Goal: Task Accomplishment & Management: Manage account settings

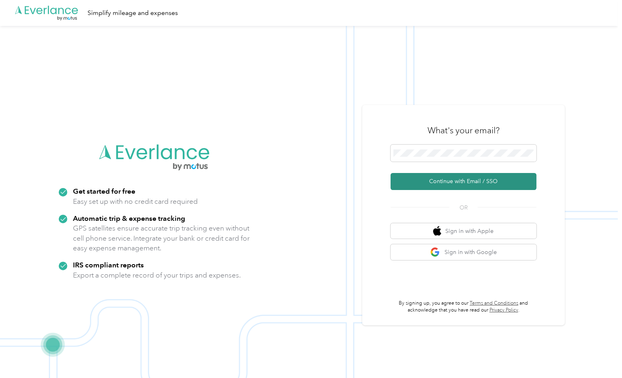
click at [460, 181] on button "Continue with Email / SSO" at bounding box center [463, 181] width 146 height 17
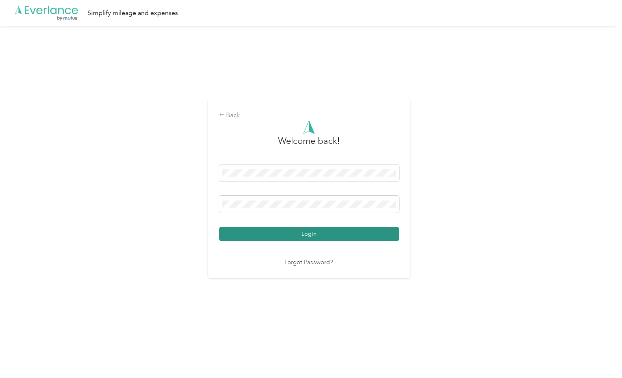
click at [309, 234] on button "Login" at bounding box center [309, 234] width 180 height 14
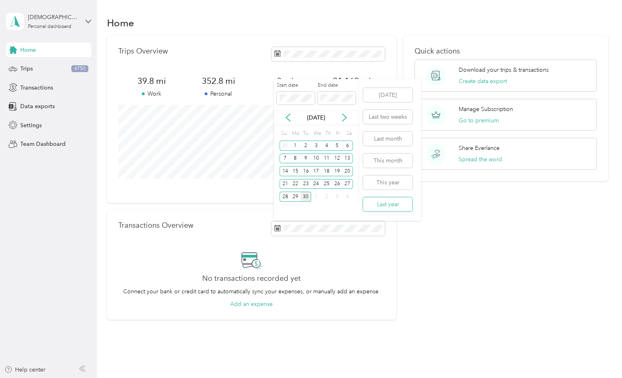
click at [390, 200] on button "Last year" at bounding box center [387, 204] width 49 height 14
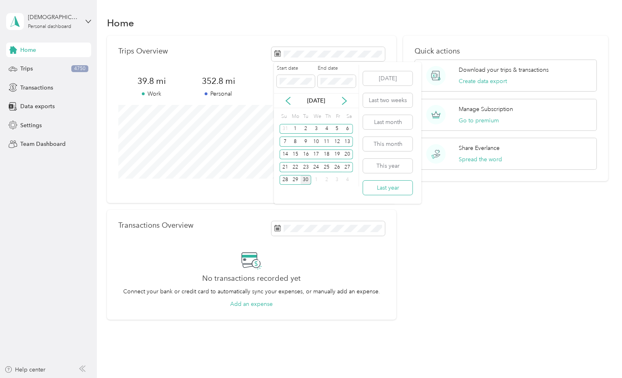
click at [392, 186] on button "Last year" at bounding box center [387, 188] width 49 height 14
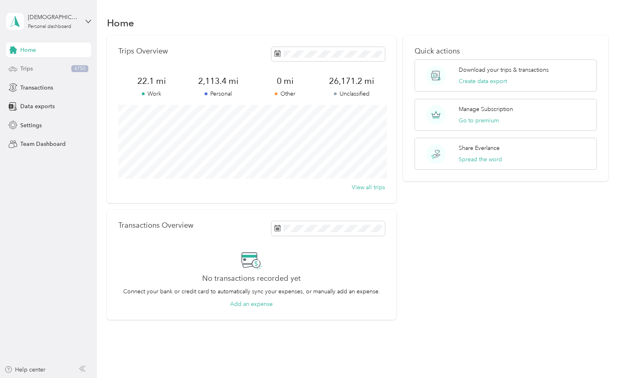
click at [44, 70] on div "Trips 4750" at bounding box center [48, 69] width 85 height 15
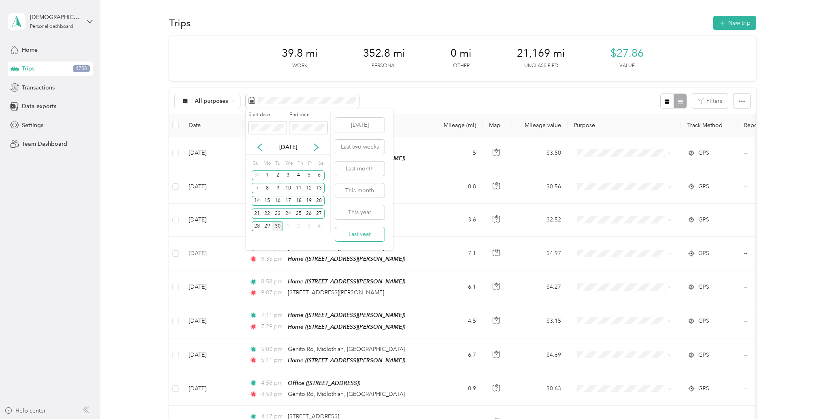
click at [360, 232] on button "Last year" at bounding box center [359, 234] width 49 height 14
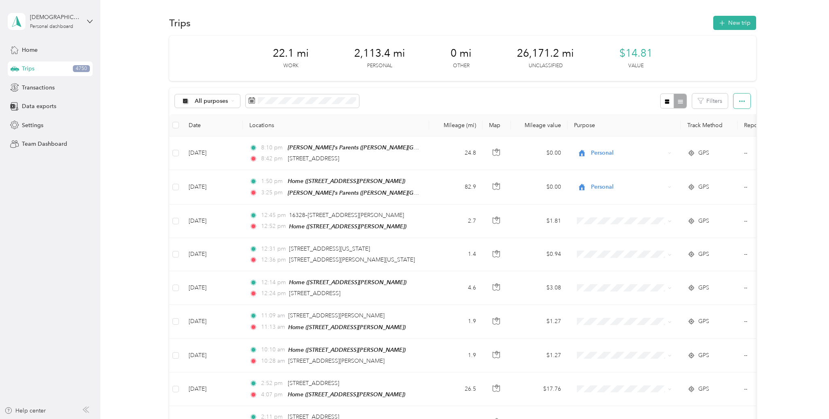
click at [621, 98] on button "button" at bounding box center [742, 101] width 17 height 15
click at [621, 100] on button "Filters" at bounding box center [710, 101] width 36 height 15
click at [37, 126] on span "Settings" at bounding box center [32, 125] width 21 height 9
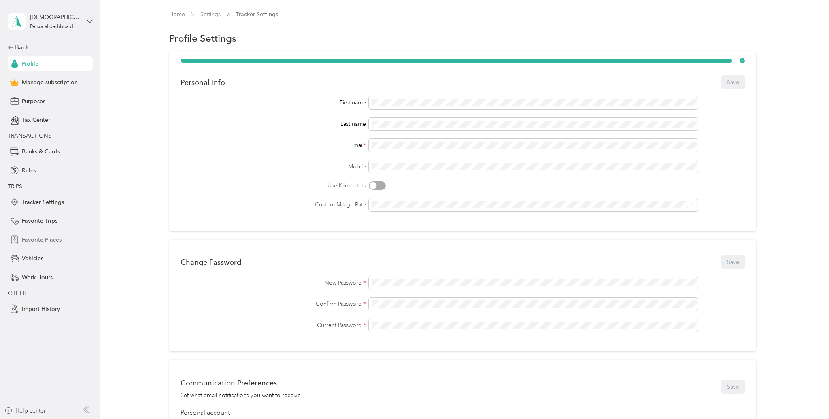
click at [41, 239] on span "Favorite Places" at bounding box center [42, 240] width 40 height 9
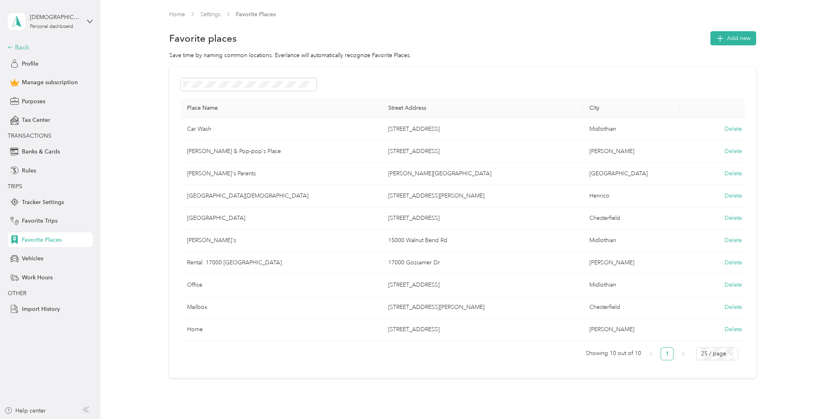
click at [23, 45] on div "Back" at bounding box center [48, 48] width 81 height 10
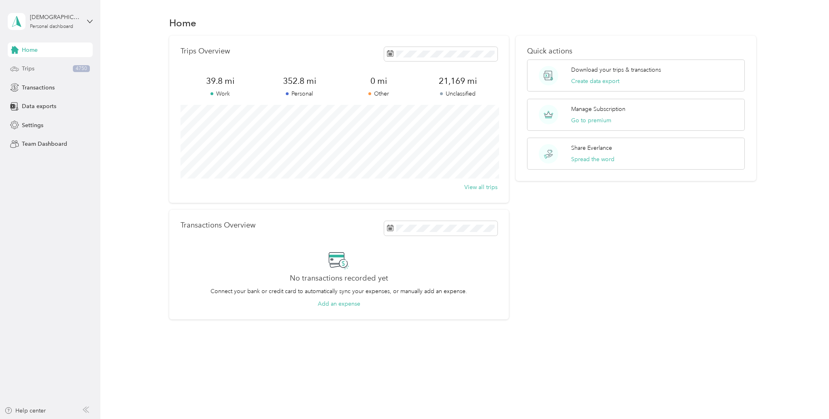
click at [34, 71] on span "Trips" at bounding box center [28, 68] width 13 height 9
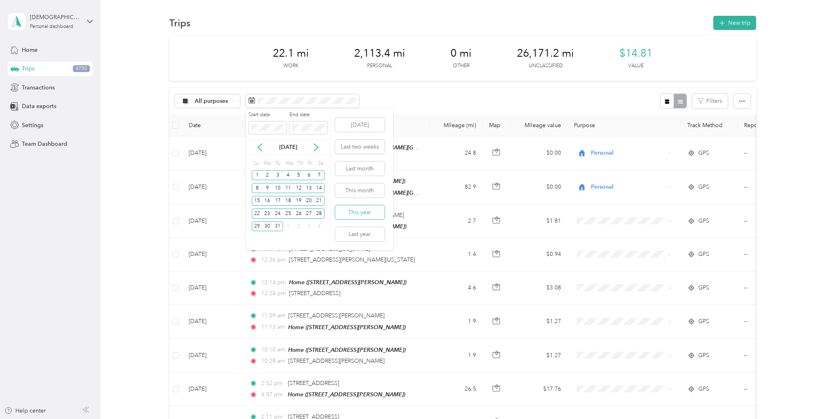
click at [368, 213] on button "This year" at bounding box center [359, 212] width 49 height 14
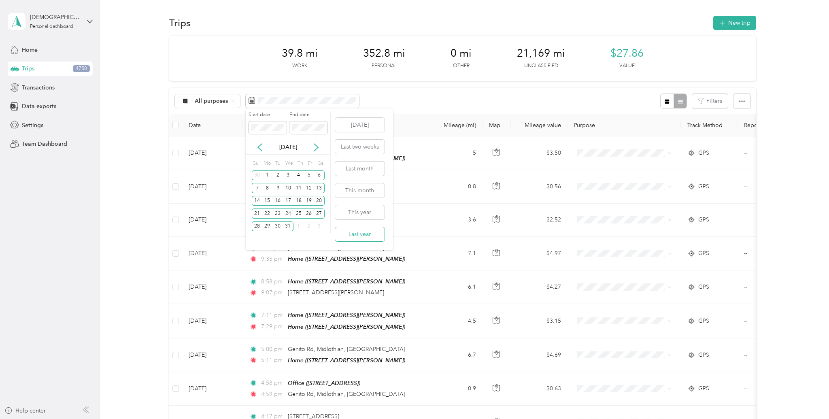
click at [359, 230] on button "Last year" at bounding box center [359, 234] width 49 height 14
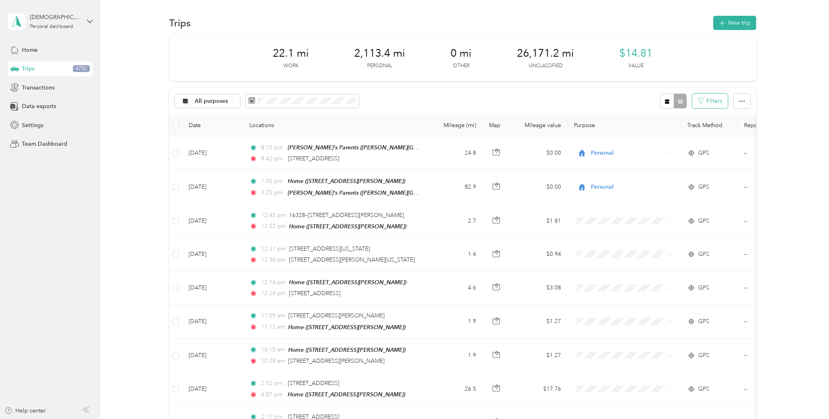
click at [718, 104] on button "Filters" at bounding box center [710, 101] width 36 height 15
click at [745, 101] on icon "button" at bounding box center [742, 101] width 6 height 2
click at [229, 101] on div "All purposes" at bounding box center [208, 101] width 66 height 14
click at [217, 131] on li "Unclassified" at bounding box center [207, 127] width 65 height 14
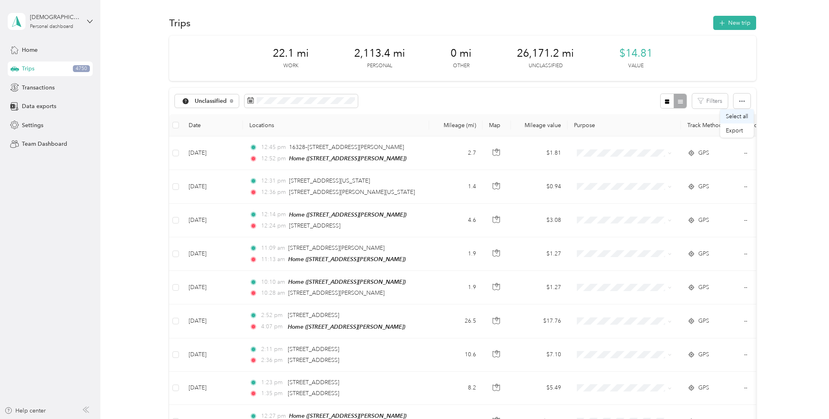
click at [733, 113] on span "Select all" at bounding box center [737, 116] width 22 height 7
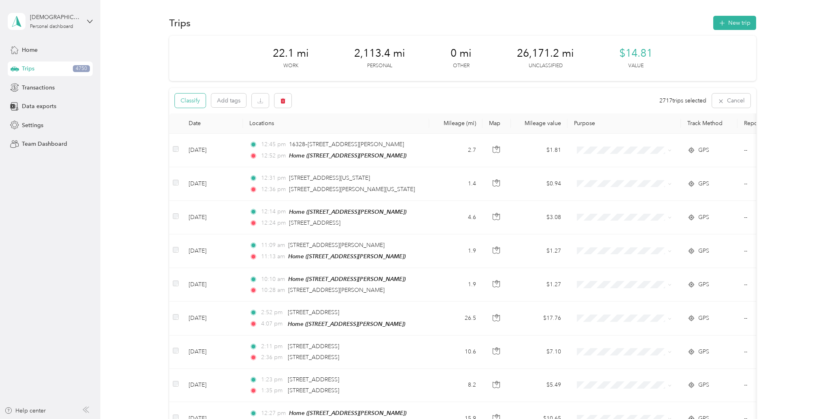
click at [197, 102] on button "Classify" at bounding box center [190, 101] width 31 height 14
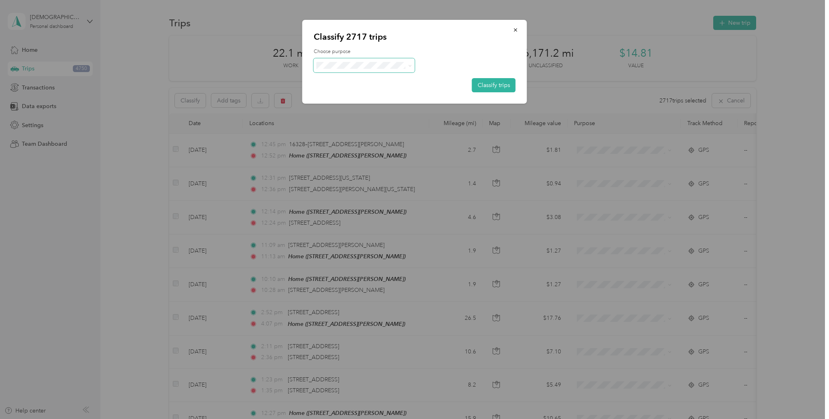
click at [366, 61] on span at bounding box center [364, 65] width 101 height 14
click at [410, 64] on icon at bounding box center [410, 66] width 4 height 4
drag, startPoint x: 420, startPoint y: 47, endPoint x: 519, endPoint y: 49, distance: 98.8
click at [420, 47] on div "Classify 2717 trips Choose purpose Classify trips" at bounding box center [414, 62] width 225 height 84
click at [513, 31] on icon "button" at bounding box center [516, 30] width 6 height 6
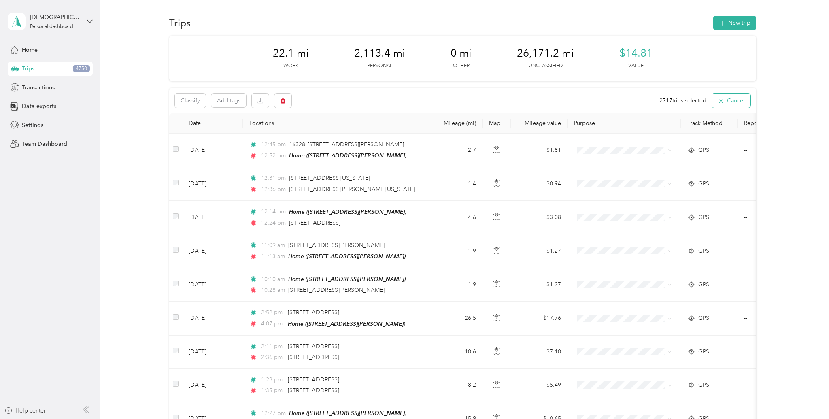
click at [729, 100] on button "Cancel" at bounding box center [731, 101] width 38 height 14
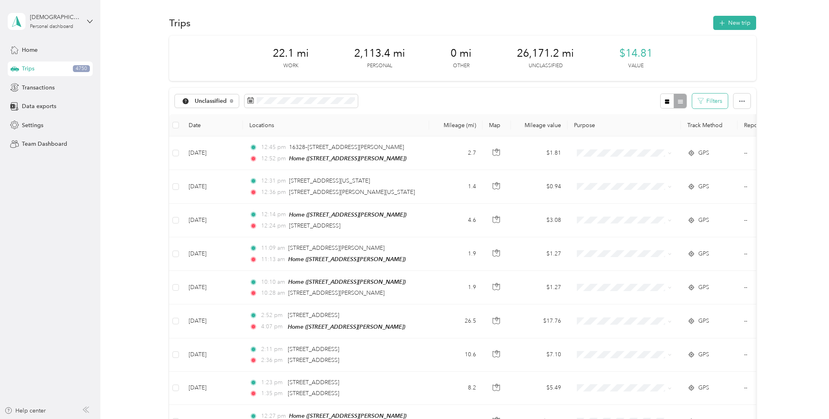
click at [725, 102] on button "Filters" at bounding box center [710, 101] width 36 height 15
click at [703, 125] on div "Start Place" at bounding box center [692, 128] width 69 height 23
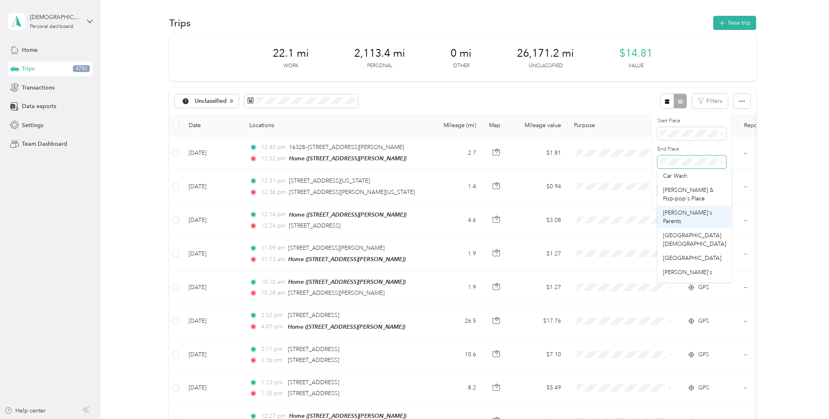
scroll to position [16, 0]
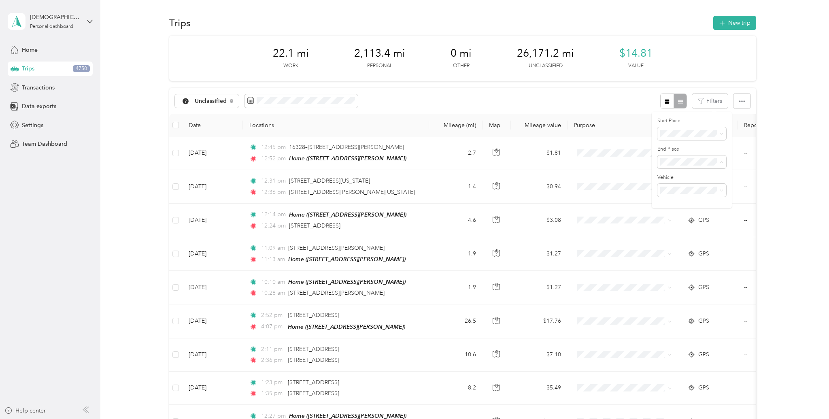
click at [689, 231] on span "[GEOGRAPHIC_DATA][DEMOGRAPHIC_DATA]" at bounding box center [694, 238] width 63 height 15
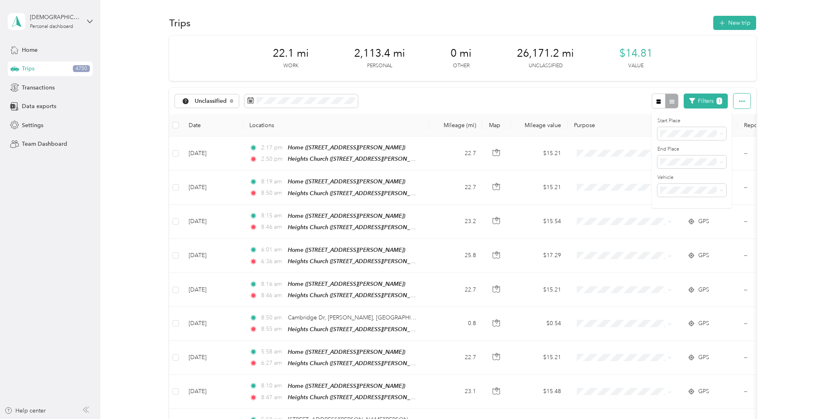
click at [743, 102] on button "button" at bounding box center [742, 101] width 17 height 15
click at [739, 114] on span "Select all" at bounding box center [737, 116] width 22 height 7
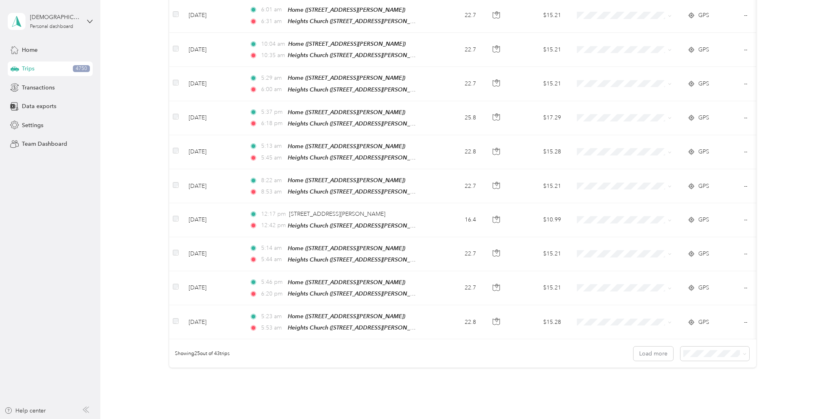
scroll to position [685, 0]
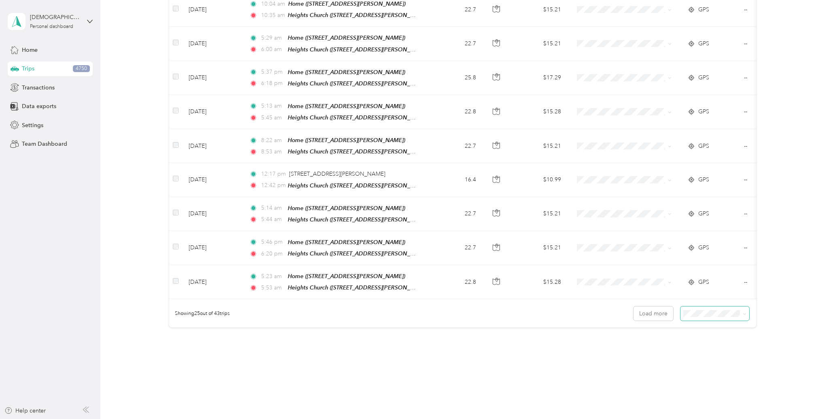
click at [719, 307] on span at bounding box center [715, 314] width 69 height 14
click at [714, 332] on div "100 per load" at bounding box center [718, 336] width 57 height 9
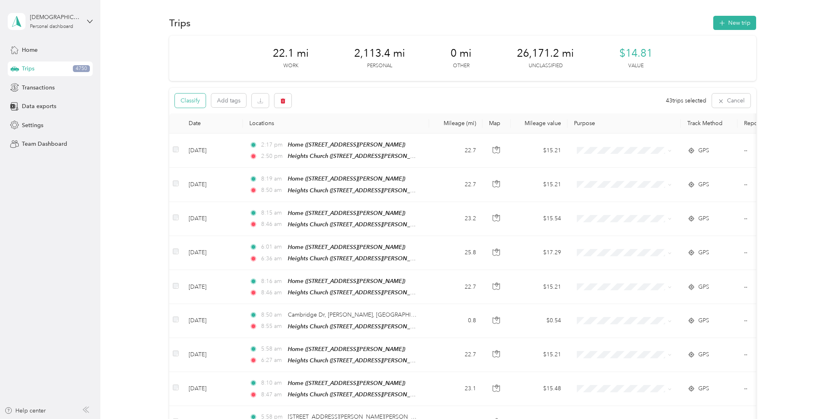
click at [195, 98] on button "Classify" at bounding box center [190, 101] width 31 height 14
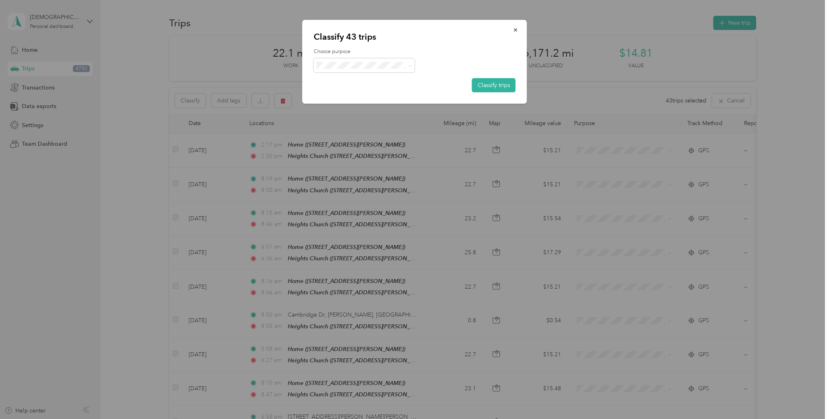
click at [358, 90] on span "Personal" at bounding box center [371, 94] width 75 height 9
click at [488, 82] on button "Classify trips" at bounding box center [494, 85] width 44 height 14
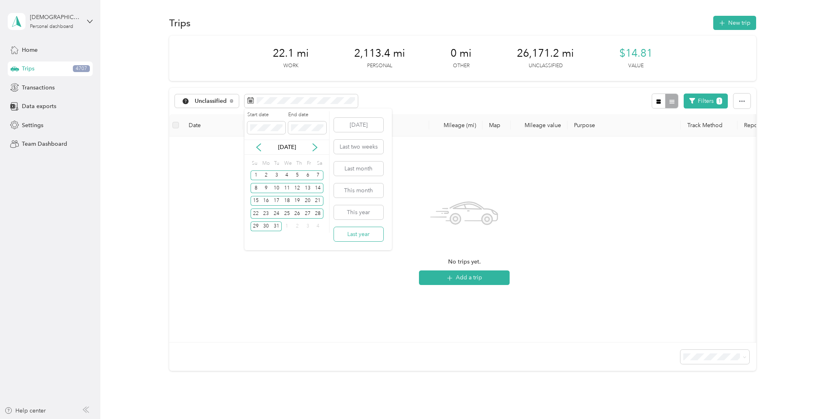
click at [360, 233] on button "Last year" at bounding box center [358, 234] width 49 height 14
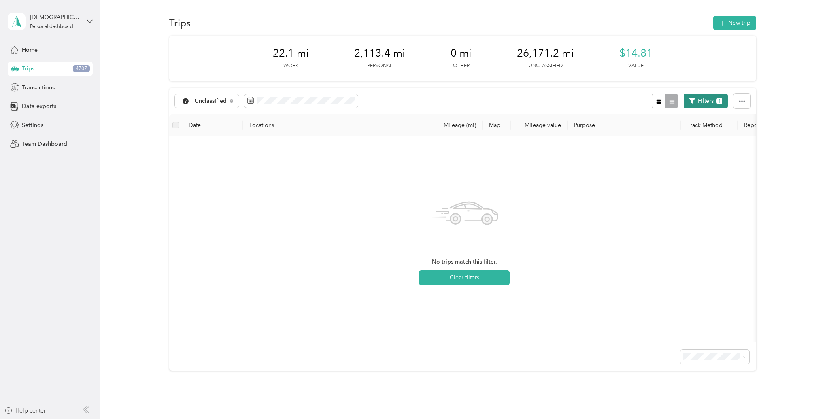
click at [722, 101] on span "1" at bounding box center [720, 101] width 6 height 7
click at [713, 100] on button "Filters 1" at bounding box center [706, 101] width 44 height 15
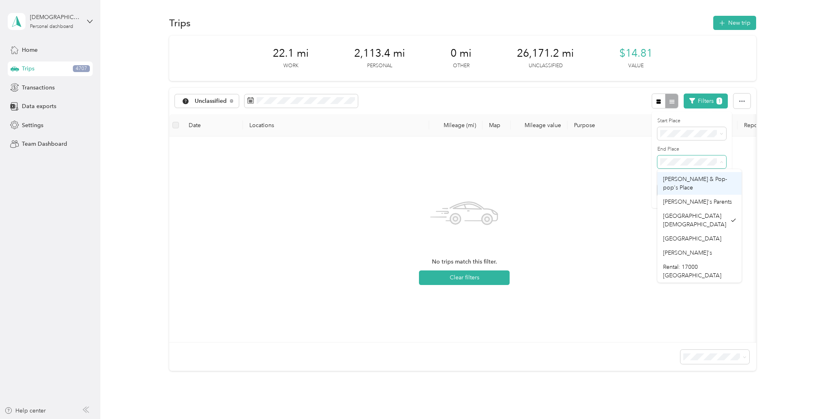
scroll to position [26, 0]
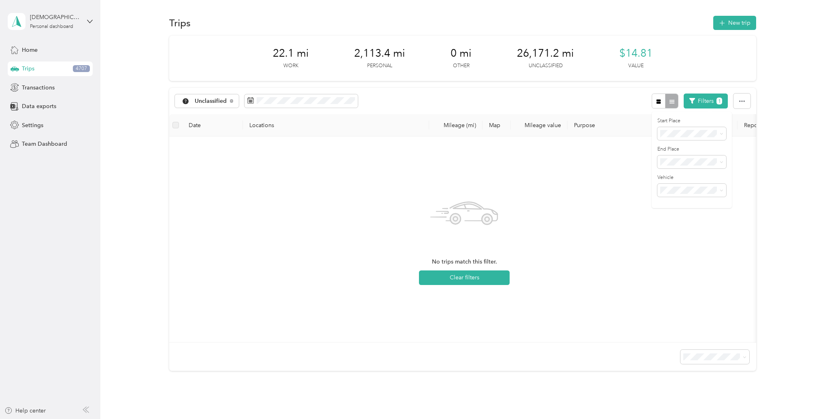
click at [698, 185] on div "[PERSON_NAME] & Pop-pop's Place" at bounding box center [699, 179] width 73 height 17
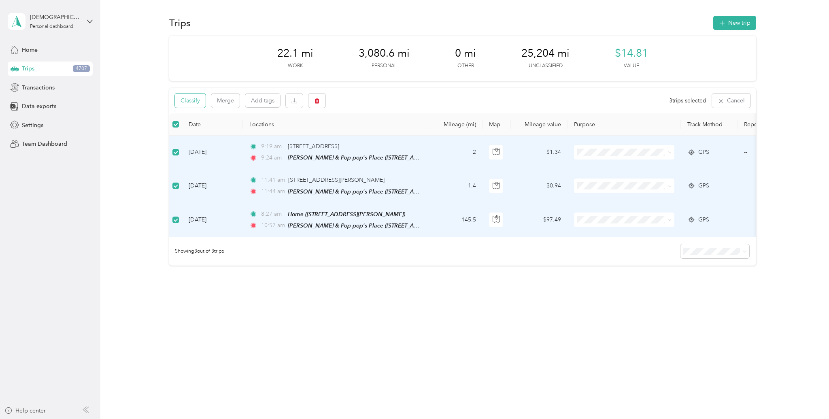
click at [200, 100] on button "Classify" at bounding box center [190, 101] width 31 height 14
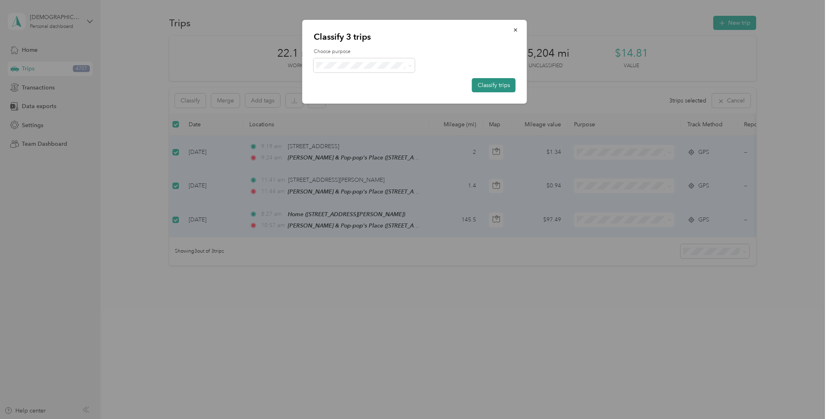
click at [498, 87] on button "Classify trips" at bounding box center [494, 85] width 44 height 14
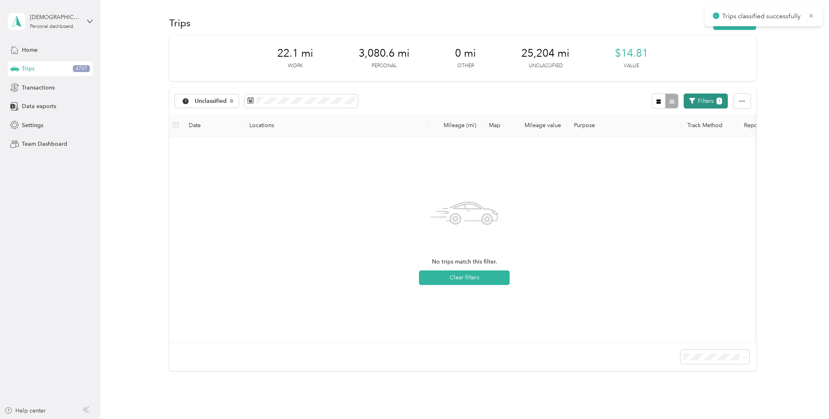
click at [711, 103] on button "Filters 1" at bounding box center [706, 101] width 44 height 15
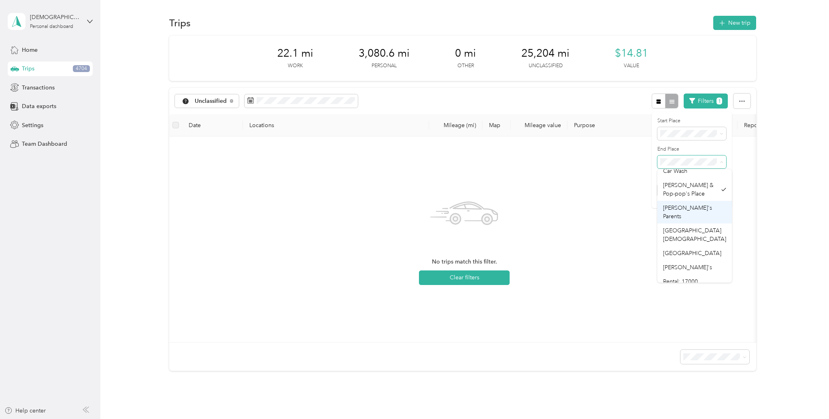
scroll to position [21, 0]
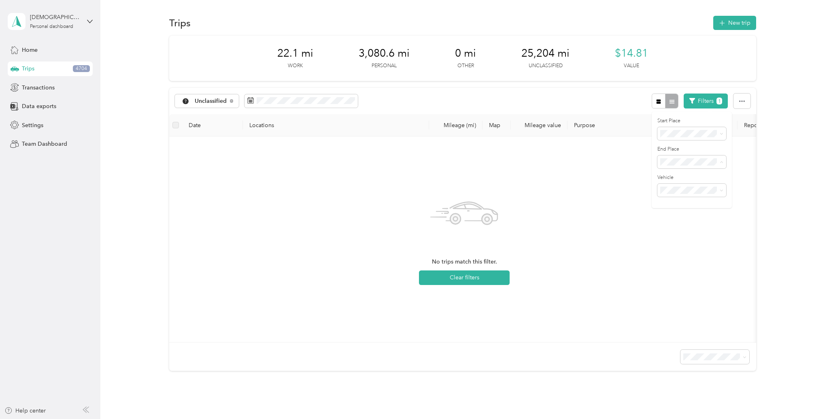
click at [701, 207] on li "[PERSON_NAME]'s Parents" at bounding box center [695, 210] width 75 height 23
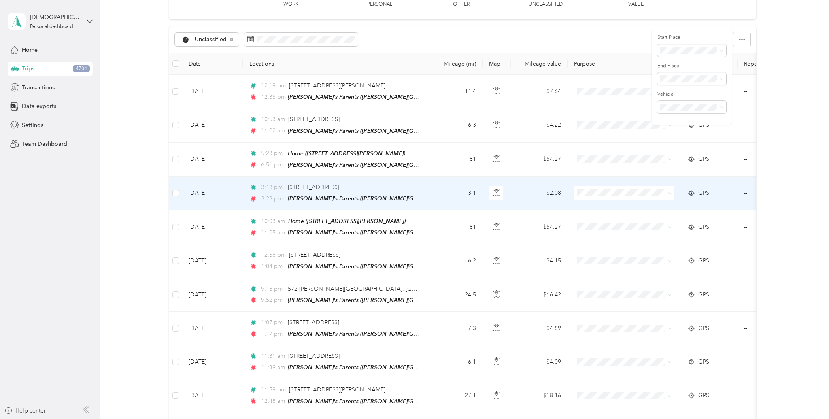
scroll to position [56, 0]
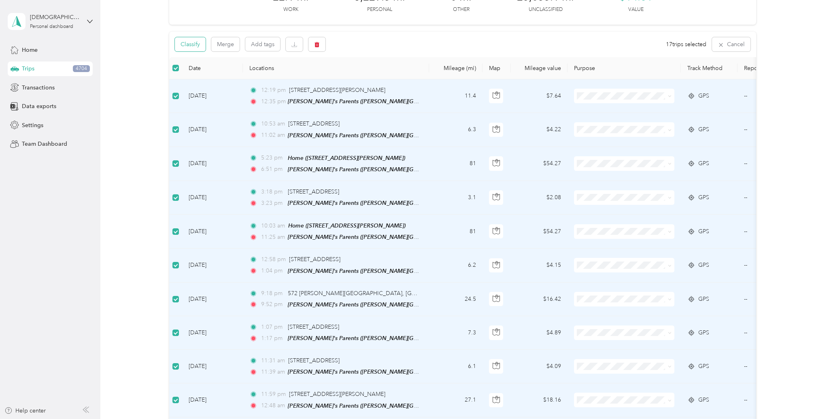
click at [196, 45] on button "Classify" at bounding box center [190, 44] width 31 height 14
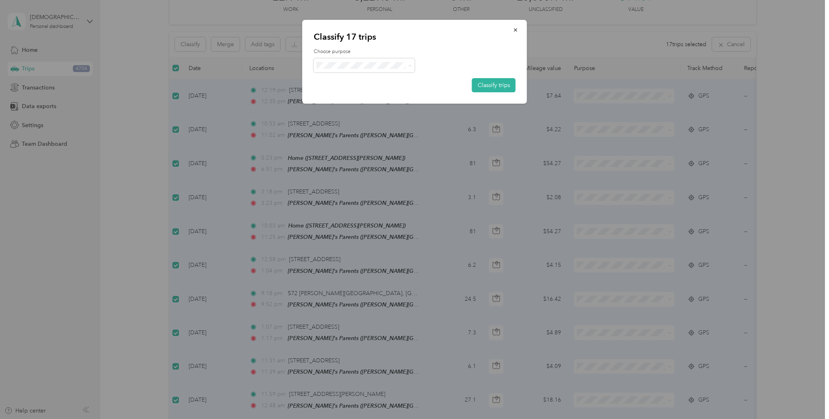
click at [357, 96] on li "Personal" at bounding box center [364, 94] width 101 height 14
click at [498, 87] on button "Classify trips" at bounding box center [494, 85] width 44 height 14
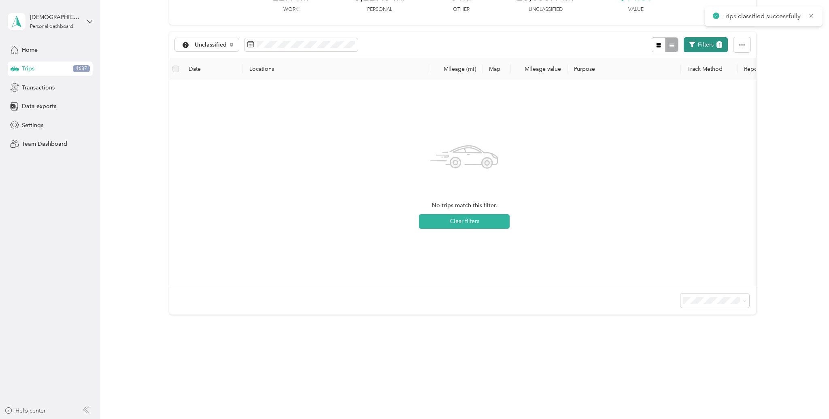
click at [704, 44] on button "Filters 1" at bounding box center [706, 44] width 44 height 15
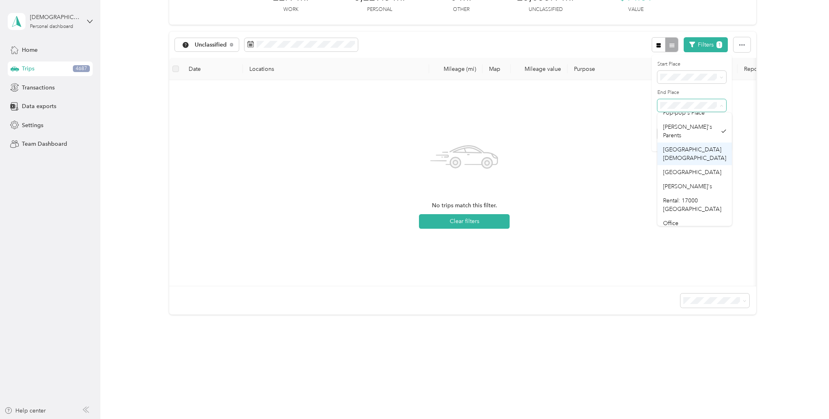
scroll to position [44, 0]
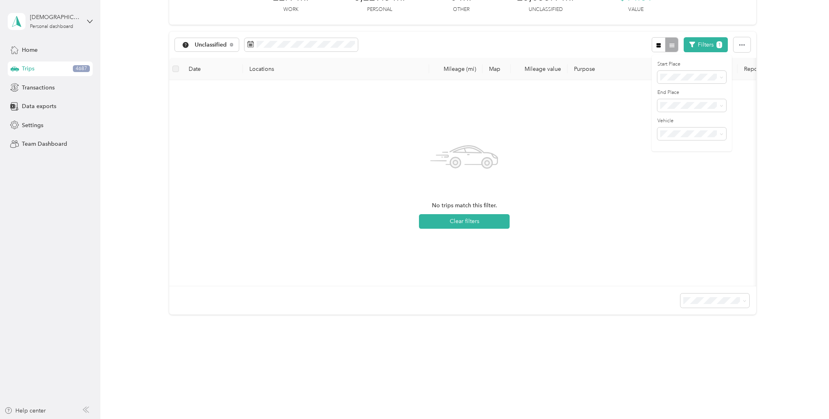
click at [702, 182] on div "[PERSON_NAME]'s" at bounding box center [694, 186] width 63 height 9
click at [689, 117] on div "Anywhere" at bounding box center [694, 118] width 63 height 9
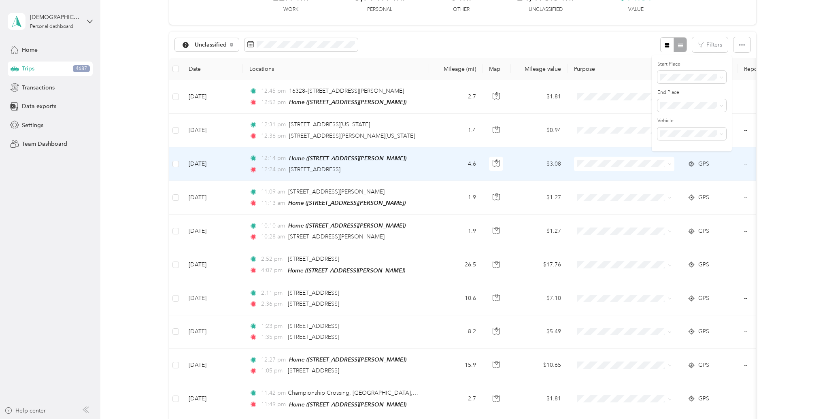
click at [684, 160] on span "[GEOGRAPHIC_DATA][DEMOGRAPHIC_DATA]" at bounding box center [694, 167] width 63 height 15
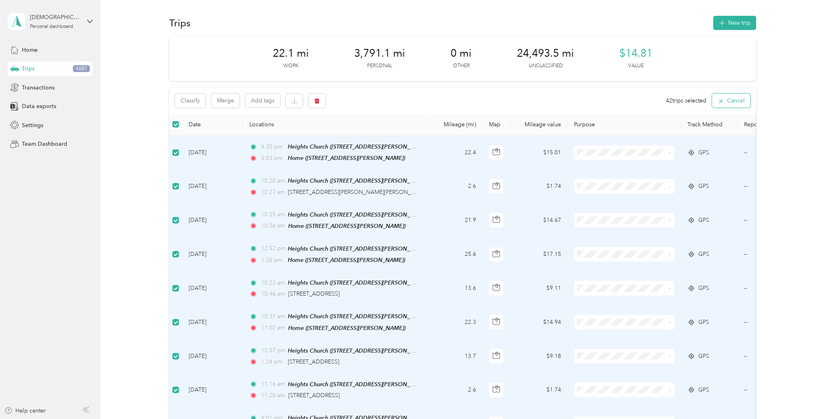
click at [735, 100] on button "Cancel" at bounding box center [731, 101] width 38 height 14
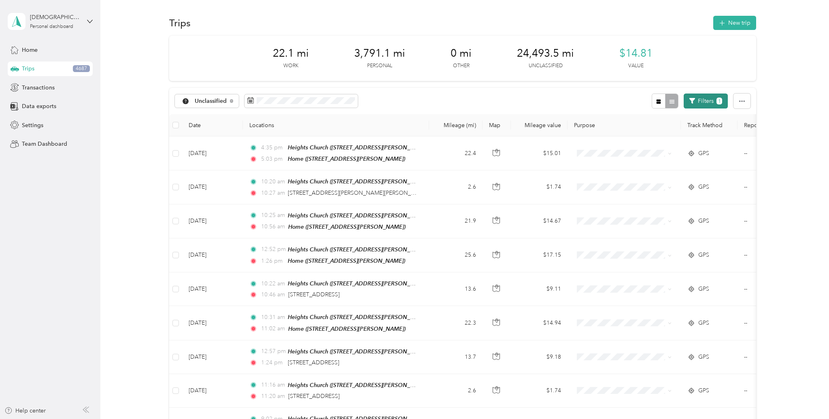
click at [712, 100] on button "Filters 1" at bounding box center [706, 101] width 44 height 15
click at [691, 143] on li "Anywhere" at bounding box center [700, 148] width 85 height 14
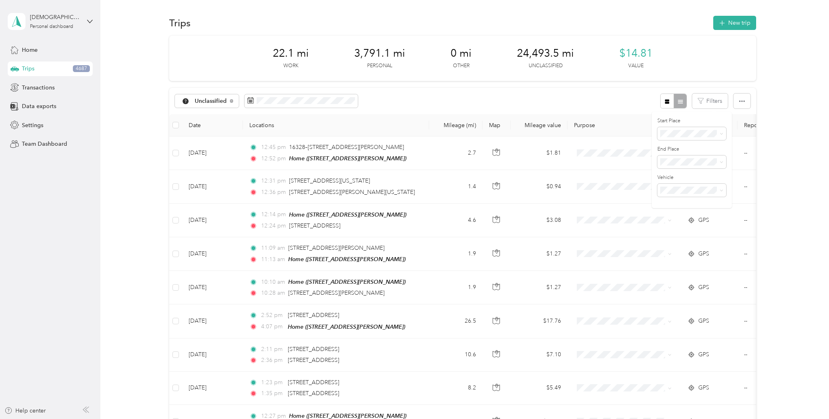
click at [576, 103] on div "Unclassified Filters" at bounding box center [462, 101] width 587 height 26
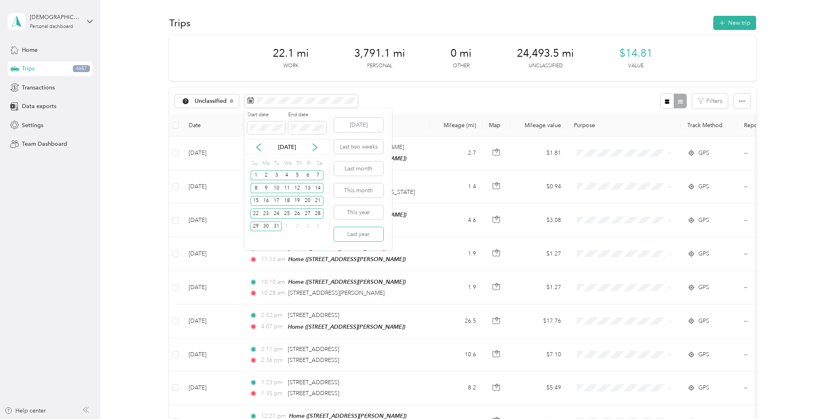
drag, startPoint x: 365, startPoint y: 233, endPoint x: 407, endPoint y: 212, distance: 46.5
click at [365, 233] on button "Last year" at bounding box center [358, 234] width 49 height 14
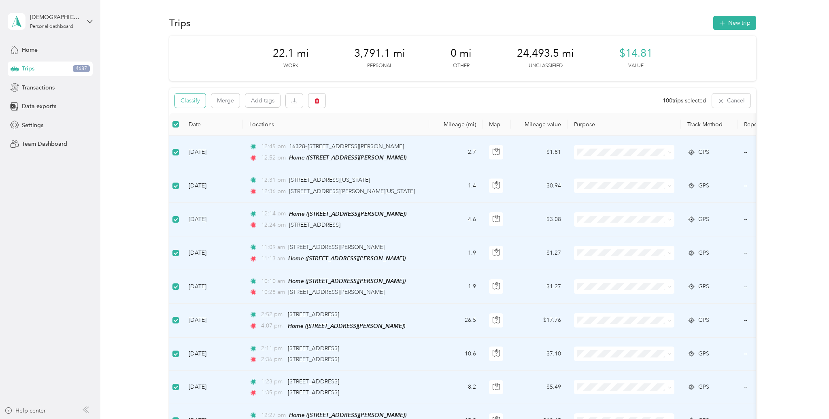
click at [192, 102] on button "Classify" at bounding box center [190, 101] width 31 height 14
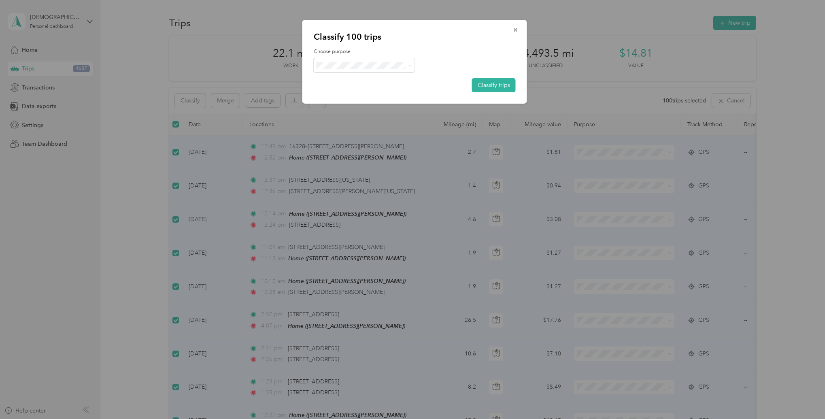
click at [341, 81] on span "Work" at bounding box center [371, 80] width 75 height 9
click at [495, 82] on button "Classify trips" at bounding box center [494, 85] width 44 height 14
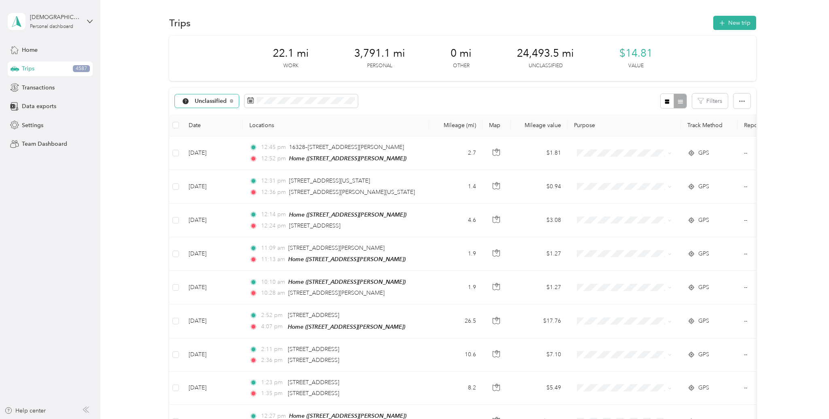
click at [230, 100] on div "Unclassified" at bounding box center [207, 101] width 64 height 14
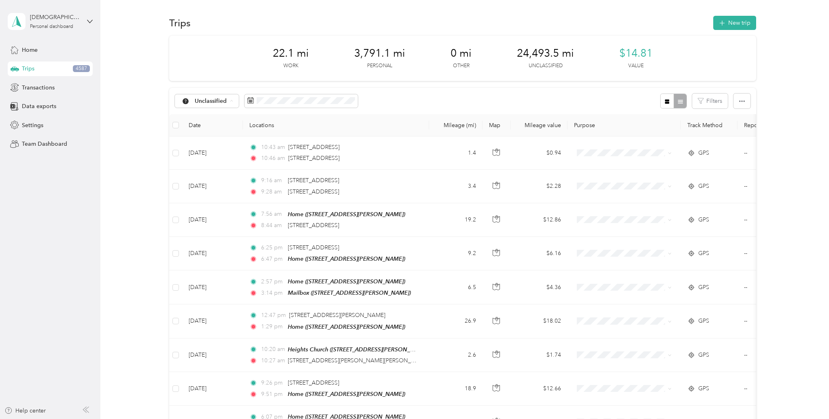
drag, startPoint x: 219, startPoint y: 128, endPoint x: 256, endPoint y: 116, distance: 39.3
click at [219, 128] on span "Unclassified" at bounding box center [212, 130] width 34 height 9
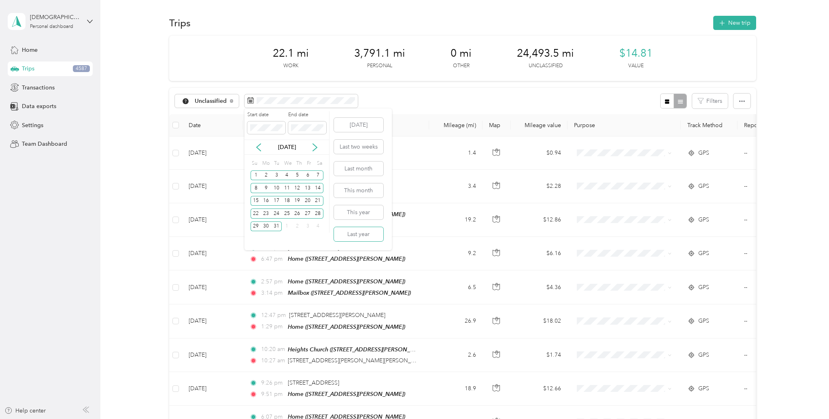
click at [373, 232] on button "Last year" at bounding box center [358, 234] width 49 height 14
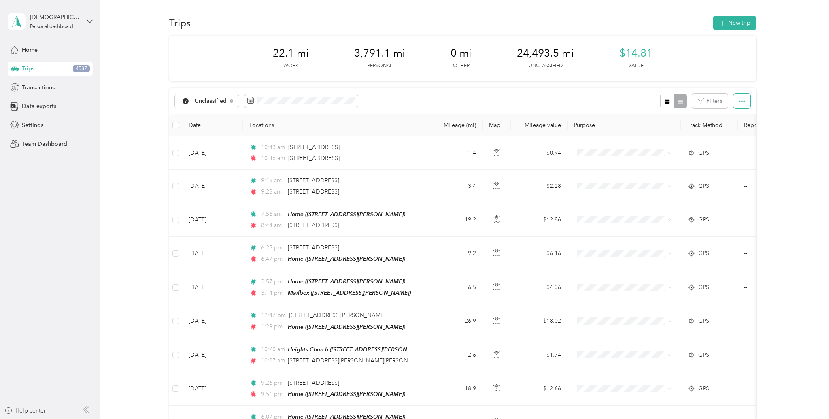
click at [740, 101] on button "button" at bounding box center [742, 101] width 17 height 15
click at [741, 113] on span "Select all" at bounding box center [737, 116] width 22 height 7
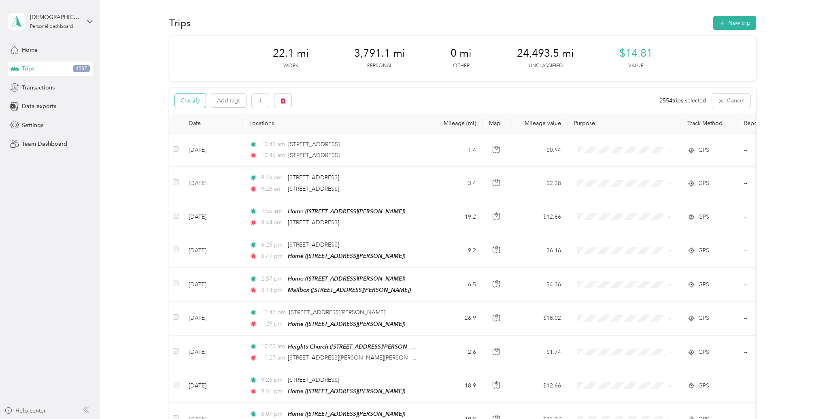
click at [186, 102] on button "Classify" at bounding box center [190, 101] width 31 height 14
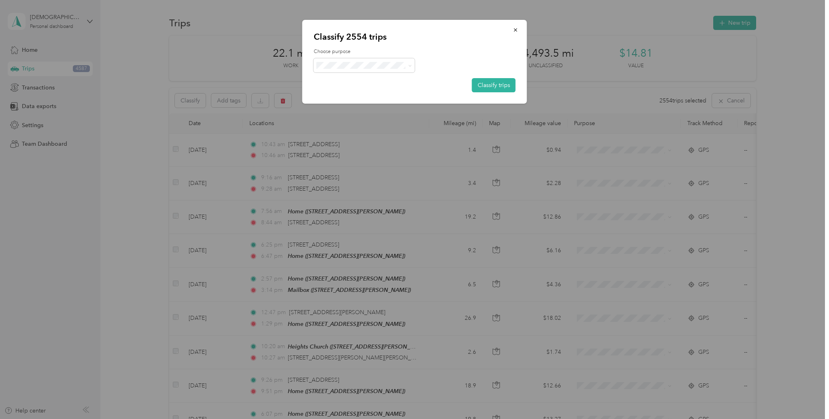
drag, startPoint x: 483, startPoint y: 83, endPoint x: 457, endPoint y: 87, distance: 26.7
click at [483, 83] on button "Classify trips" at bounding box center [494, 85] width 44 height 14
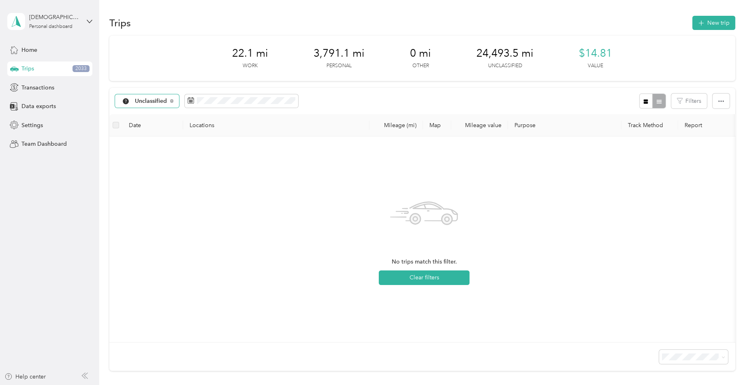
click at [169, 100] on div "Unclassified" at bounding box center [147, 101] width 64 height 14
click at [155, 113] on span "All purposes" at bounding box center [156, 115] width 42 height 9
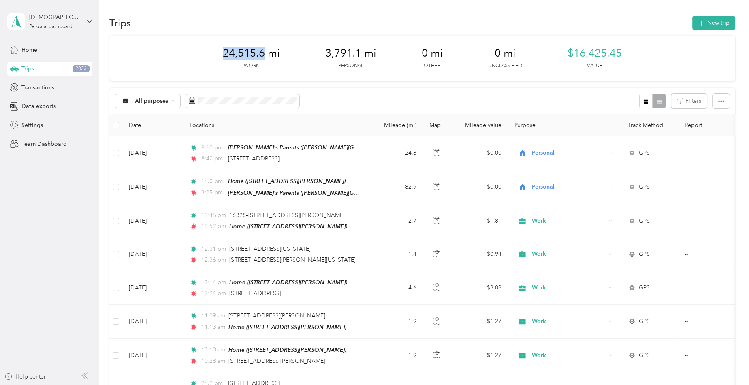
drag, startPoint x: 226, startPoint y: 52, endPoint x: 264, endPoint y: 51, distance: 38.9
click at [264, 51] on span "24,515.6 mi" at bounding box center [251, 53] width 57 height 13
copy span "24,515.6"
drag, startPoint x: 328, startPoint y: 53, endPoint x: 360, endPoint y: 57, distance: 32.7
click at [362, 53] on span "3,791.1 mi" at bounding box center [350, 53] width 51 height 13
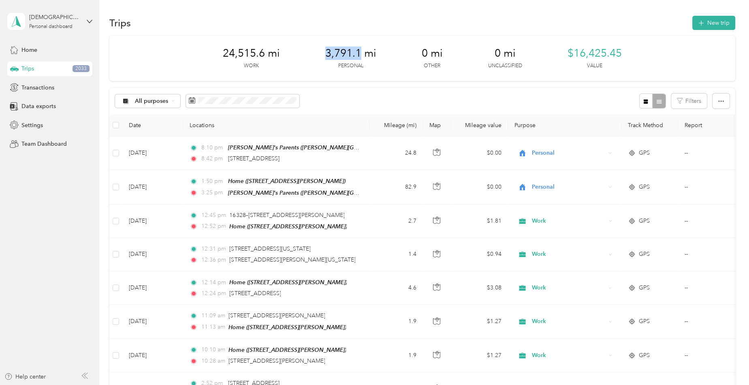
copy span "3,791.1"
